Goal: Information Seeking & Learning: Learn about a topic

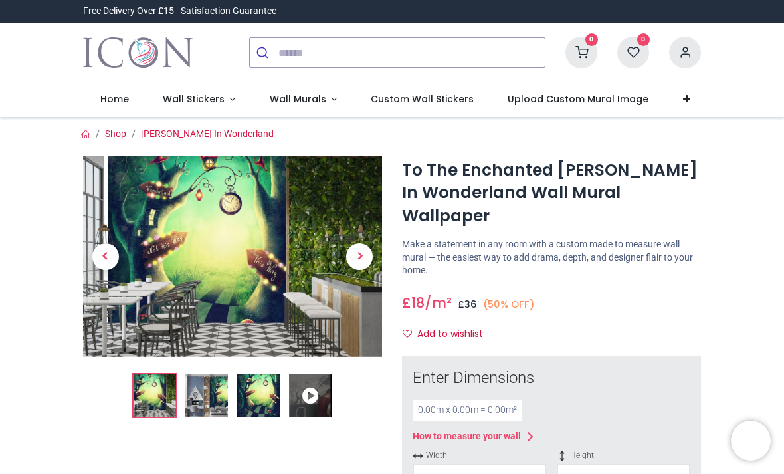
click at [365, 257] on span "Next" at bounding box center [359, 256] width 27 height 27
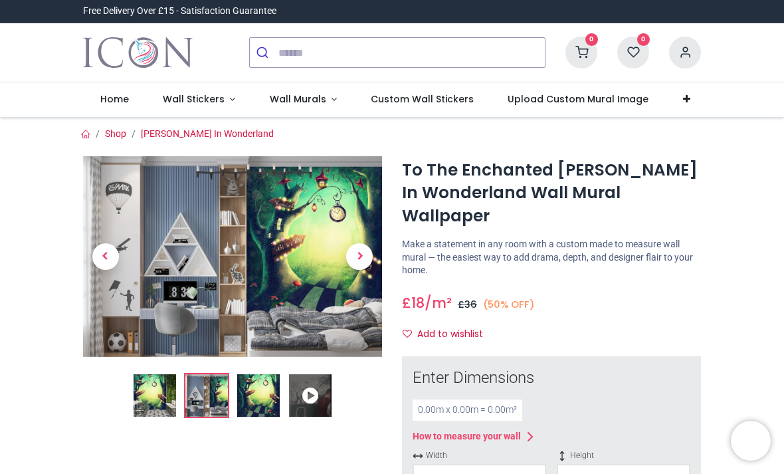
click at [363, 258] on span "Next" at bounding box center [359, 256] width 27 height 27
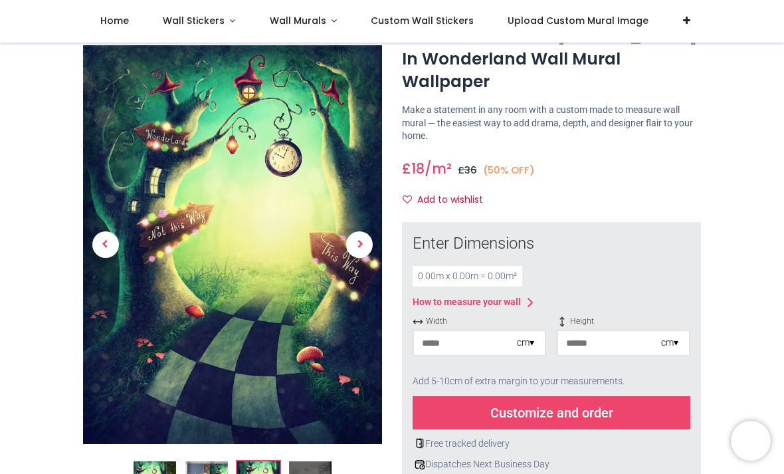
scroll to position [135, 0]
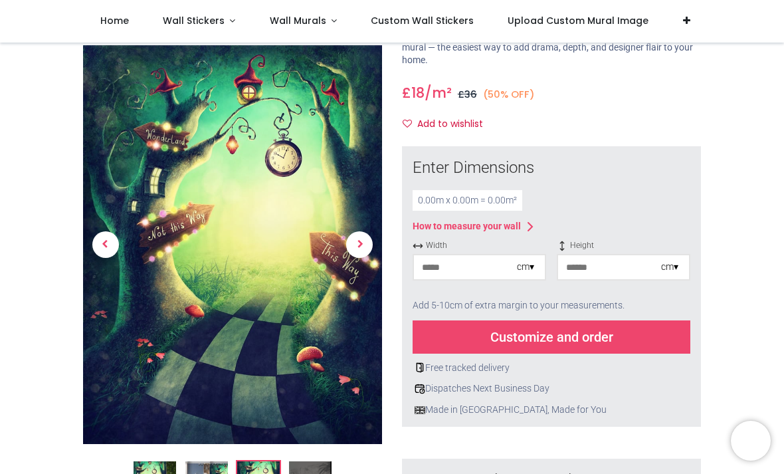
click at [355, 244] on span "Next" at bounding box center [359, 245] width 27 height 27
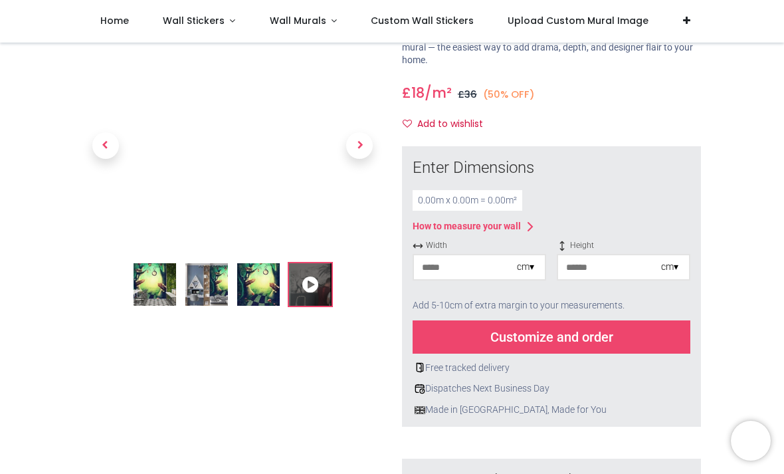
click at [361, 140] on span "Next" at bounding box center [359, 145] width 27 height 27
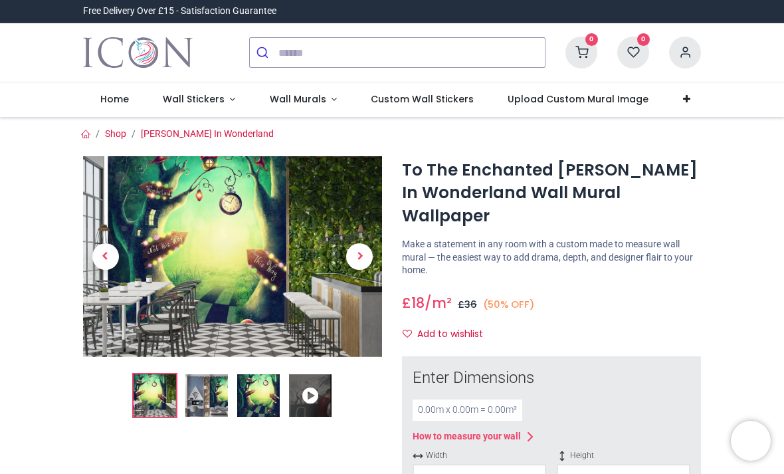
scroll to position [0, 0]
click at [314, 100] on span "Wall Murals" at bounding box center [298, 98] width 56 height 13
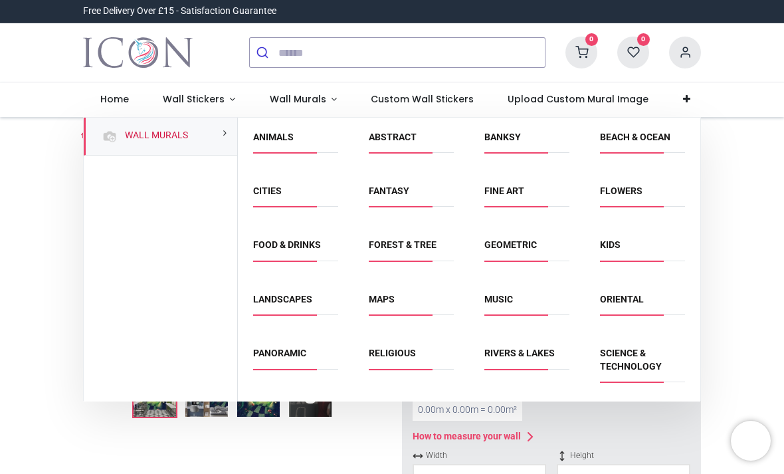
click at [644, 137] on link "Beach & Ocean" at bounding box center [635, 136] width 70 height 11
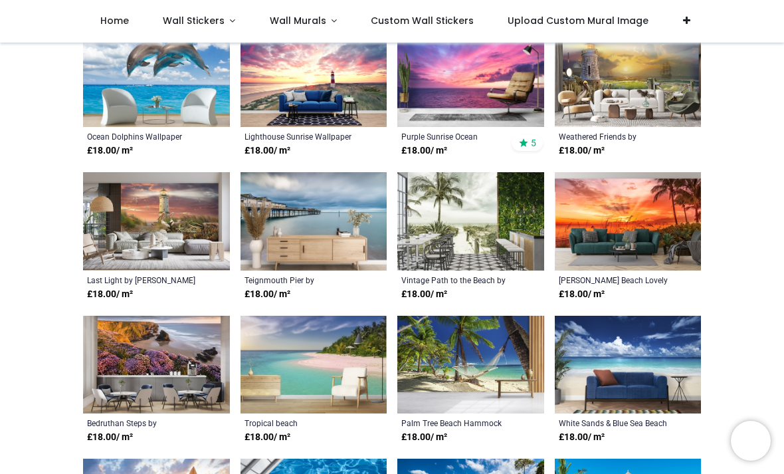
scroll to position [732, 0]
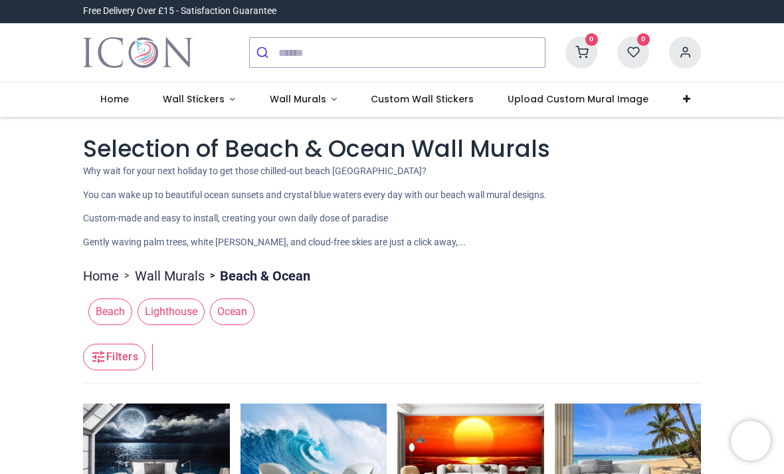
click at [304, 101] on span "Wall Murals" at bounding box center [298, 98] width 56 height 13
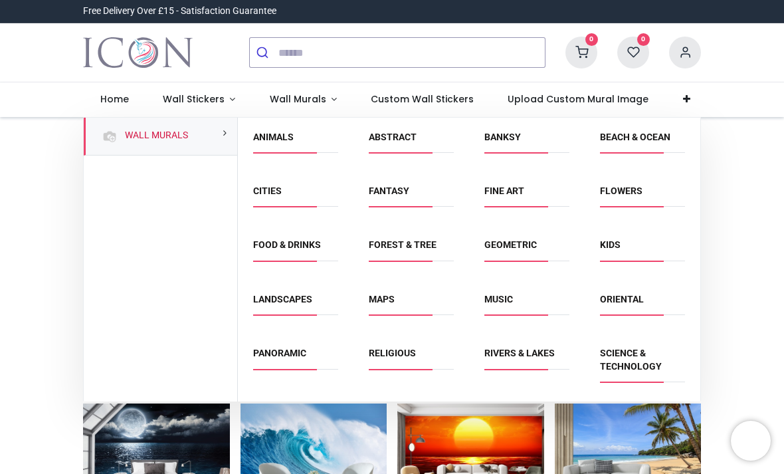
click at [613, 242] on link "Kids" at bounding box center [610, 244] width 21 height 11
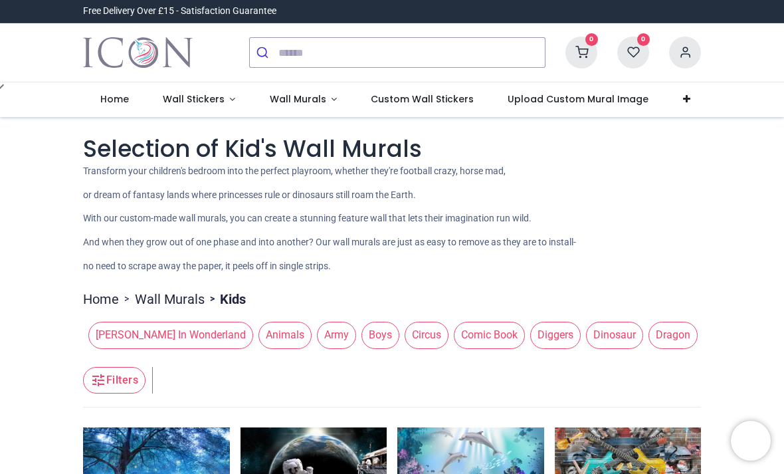
click at [306, 99] on span "Wall Murals" at bounding box center [298, 98] width 56 height 13
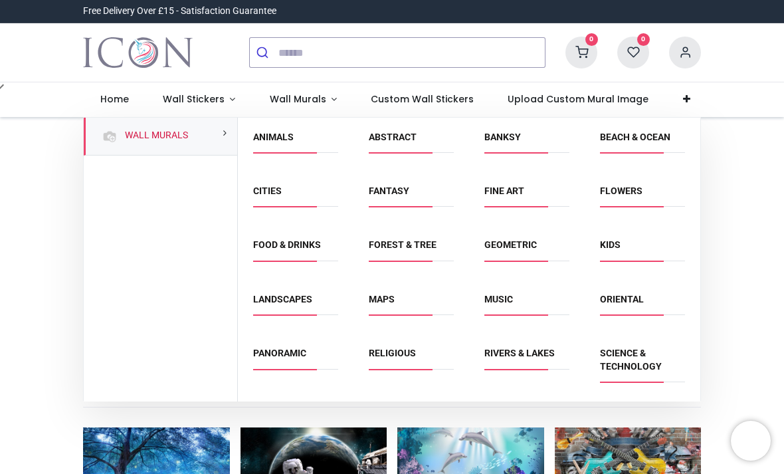
click at [399, 240] on link "Forest & Tree" at bounding box center [403, 244] width 68 height 11
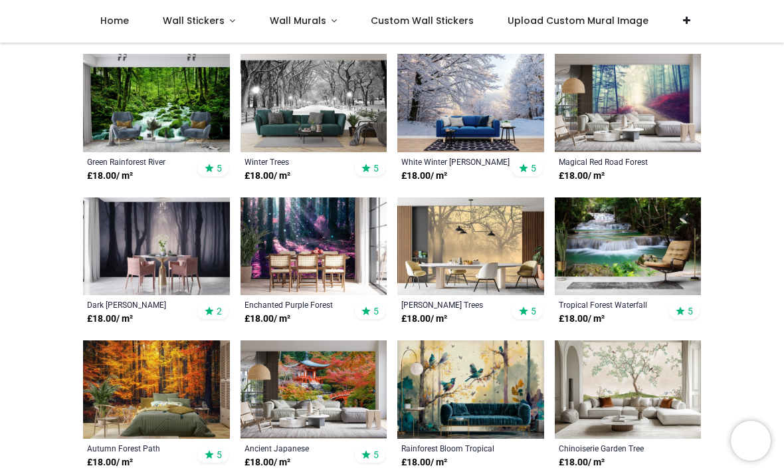
scroll to position [539, 0]
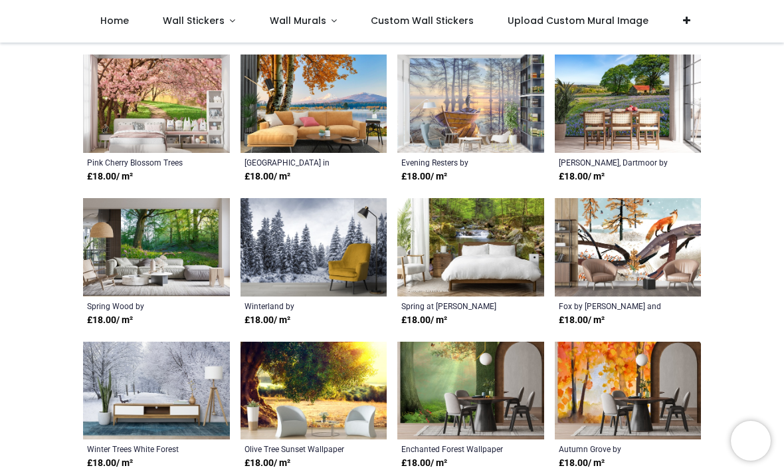
scroll to position [1398, 0]
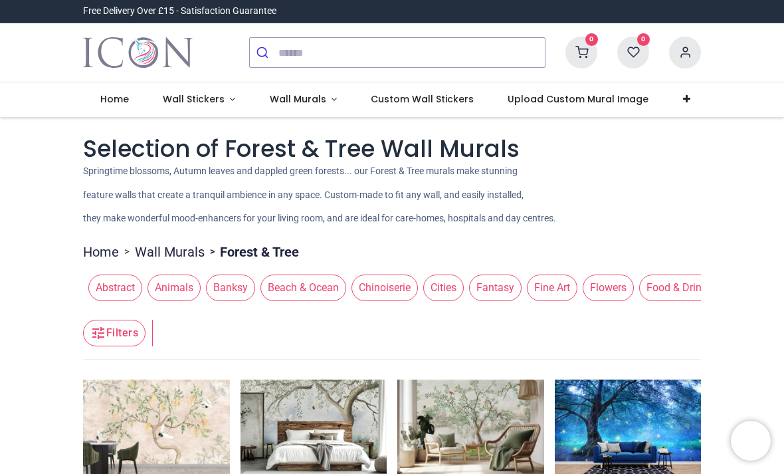
click at [306, 100] on span "Wall Murals" at bounding box center [298, 98] width 56 height 13
click at [332, 99] on link "Wall Murals" at bounding box center [303, 99] width 102 height 35
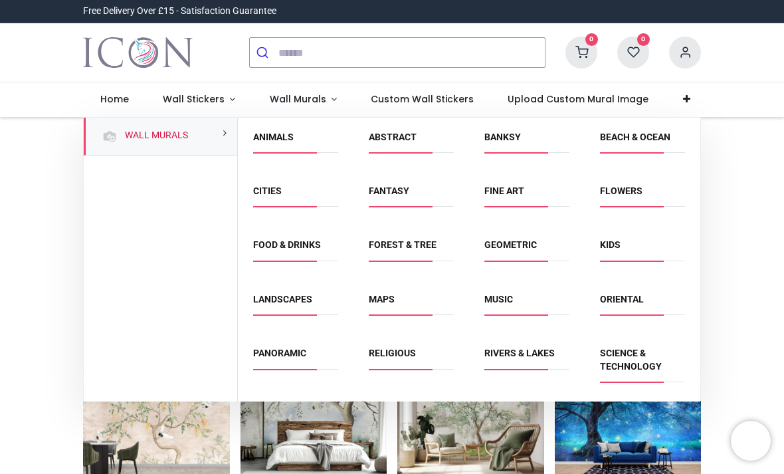
click at [636, 190] on link "Flowers" at bounding box center [621, 190] width 43 height 11
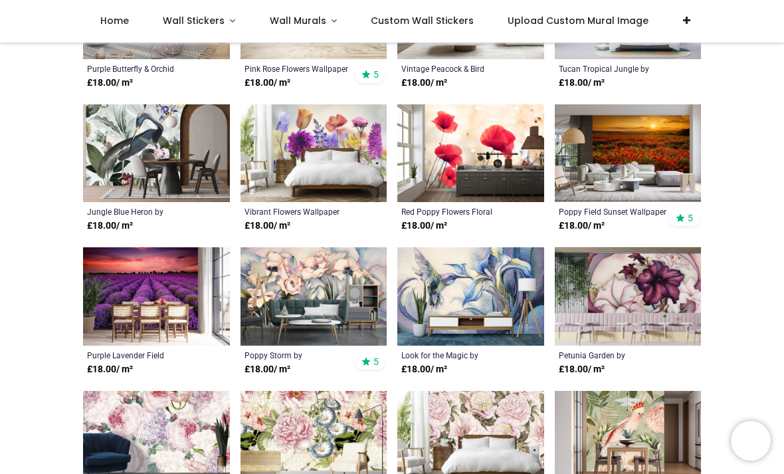
scroll to position [822, 0]
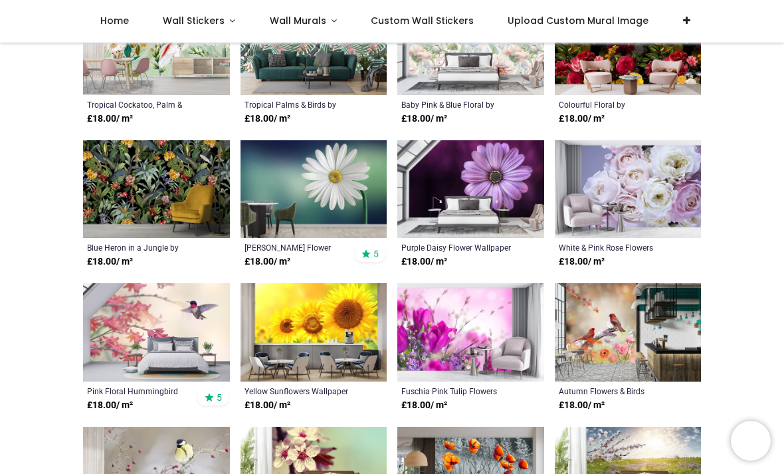
scroll to position [1789, 0]
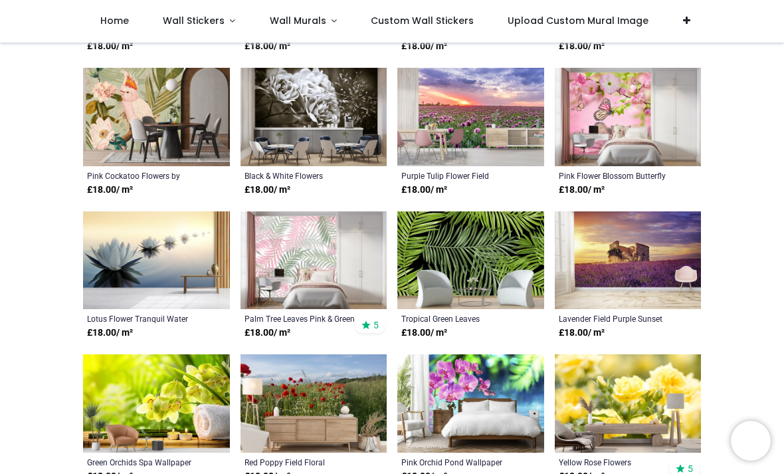
scroll to position [2578, 0]
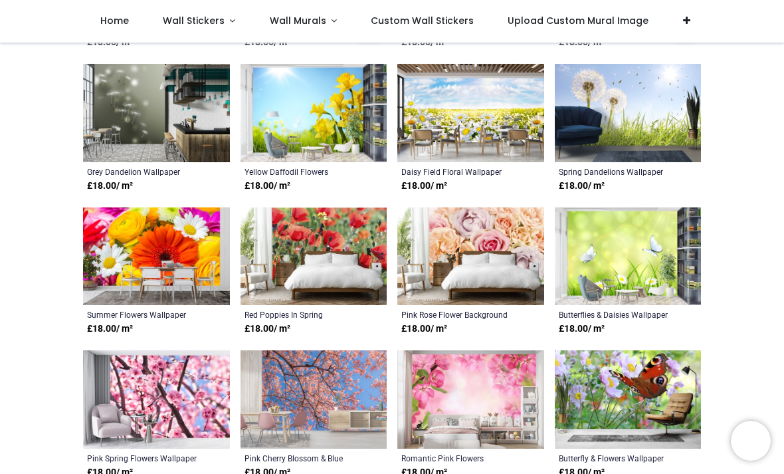
scroll to position [3578, 0]
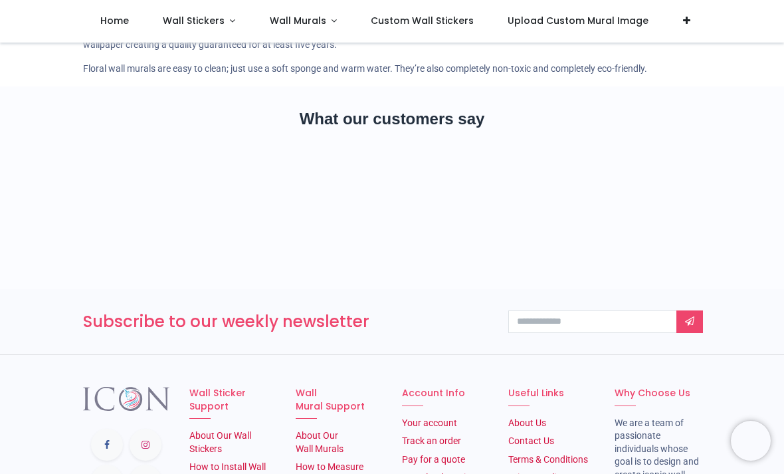
scroll to position [5379, 0]
